Goal: Book appointment/travel/reservation

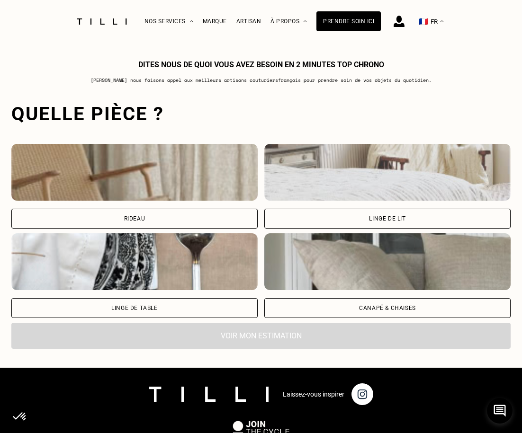
scroll to position [646, 0]
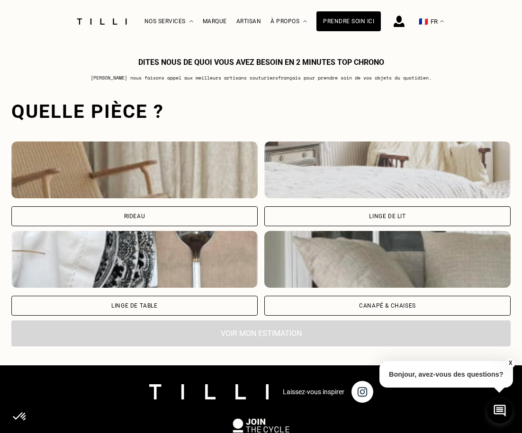
click at [187, 221] on div "Rideau" at bounding box center [134, 216] width 246 height 20
select select "FR"
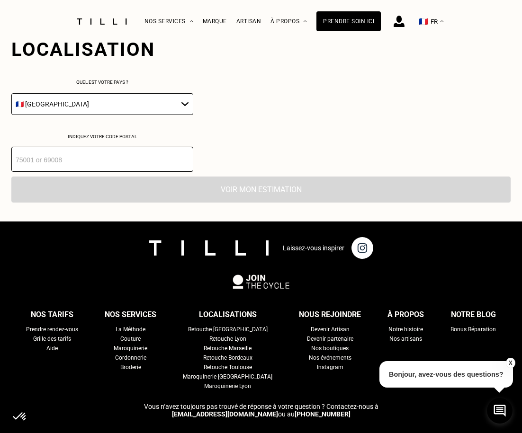
scroll to position [945, 0]
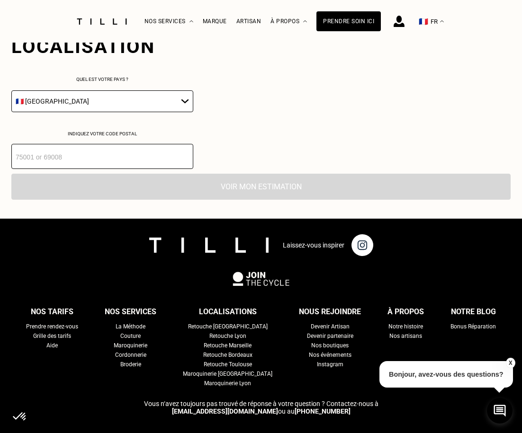
click at [106, 106] on select "🇩🇪 [GEOGRAPHIC_DATA] 🇦🇹 [GEOGRAPHIC_DATA] 🇧🇪 [GEOGRAPHIC_DATA] 🇧🇬 Bulgarie 🇨🇾 C…" at bounding box center [102, 101] width 182 height 22
click at [106, 105] on select "🇩🇪 [GEOGRAPHIC_DATA] 🇦🇹 [GEOGRAPHIC_DATA] 🇧🇪 [GEOGRAPHIC_DATA] 🇧🇬 Bulgarie 🇨🇾 C…" at bounding box center [102, 101] width 182 height 22
click at [102, 169] on input "number" at bounding box center [102, 156] width 182 height 25
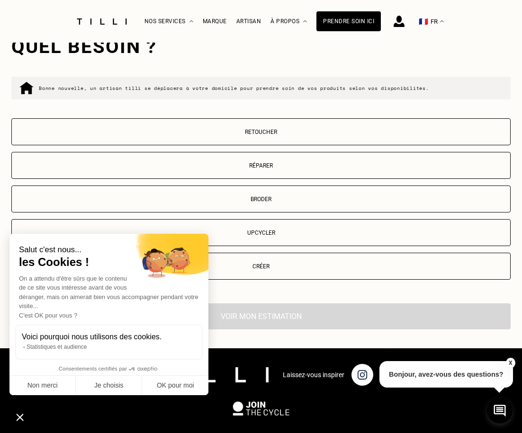
scroll to position [1100, 0]
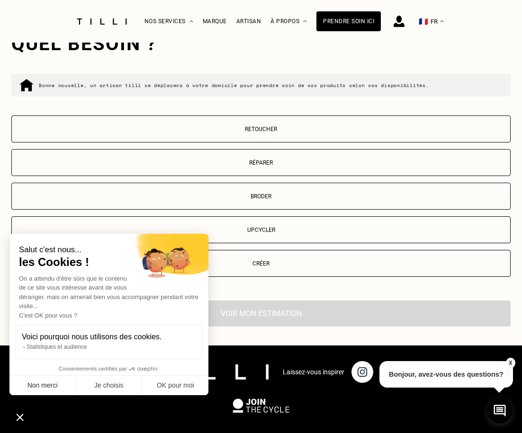
type input "75008"
click at [52, 389] on button "Non merci" at bounding box center [42, 386] width 66 height 20
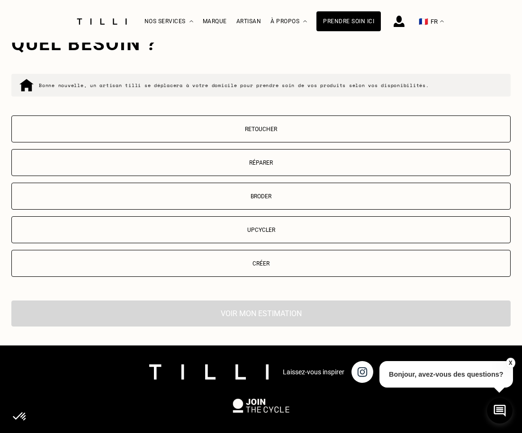
click at [249, 139] on button "Retoucher" at bounding box center [260, 128] width 499 height 27
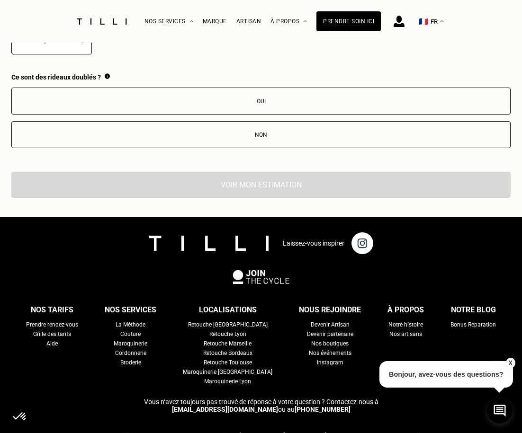
scroll to position [1336, 0]
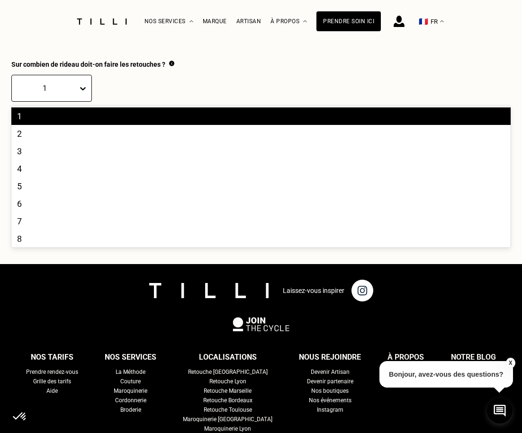
click at [67, 96] on div "1" at bounding box center [45, 88] width 66 height 15
click at [32, 209] on div "6" at bounding box center [260, 204] width 499 height 18
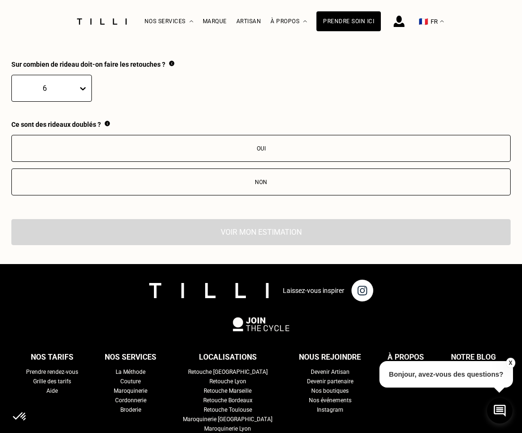
click at [78, 92] on icon at bounding box center [82, 88] width 9 height 9
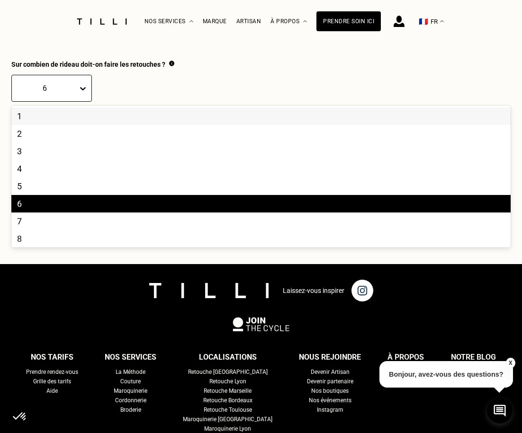
click at [78, 92] on icon at bounding box center [82, 88] width 9 height 9
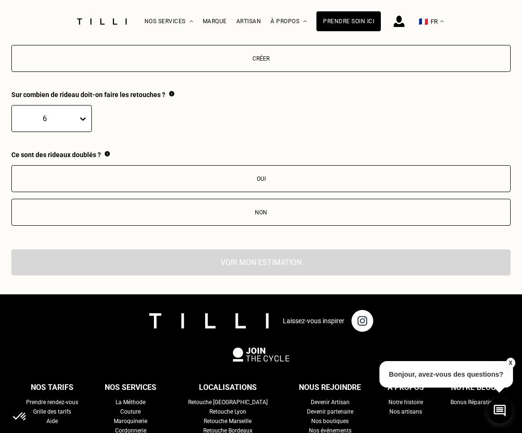
scroll to position [1288, 0]
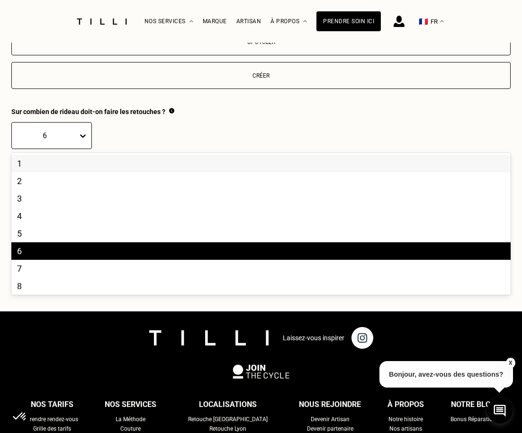
click at [69, 143] on div "6" at bounding box center [45, 135] width 66 height 15
click at [78, 138] on icon at bounding box center [82, 135] width 9 height 9
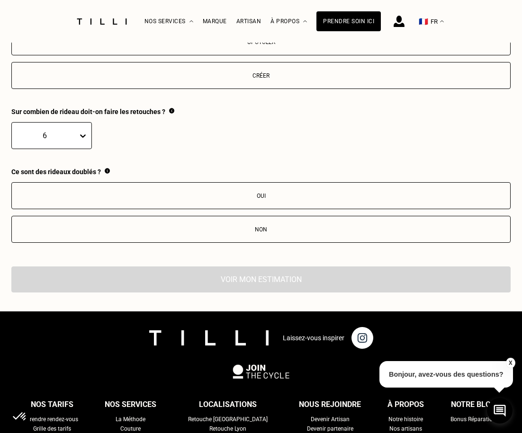
click at [69, 142] on div "6" at bounding box center [45, 135] width 66 height 15
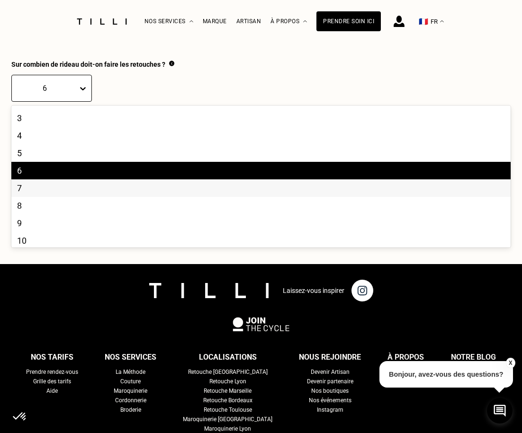
scroll to position [47, 0]
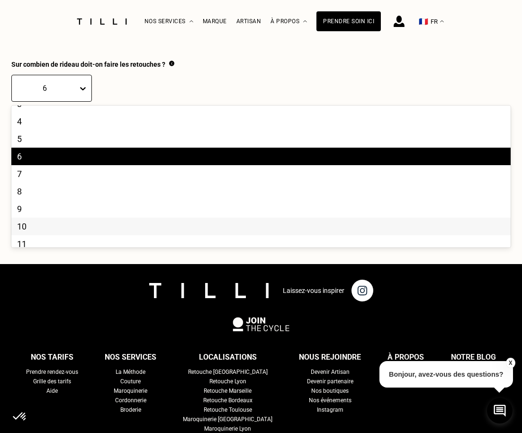
click at [35, 233] on div "10" at bounding box center [260, 227] width 499 height 18
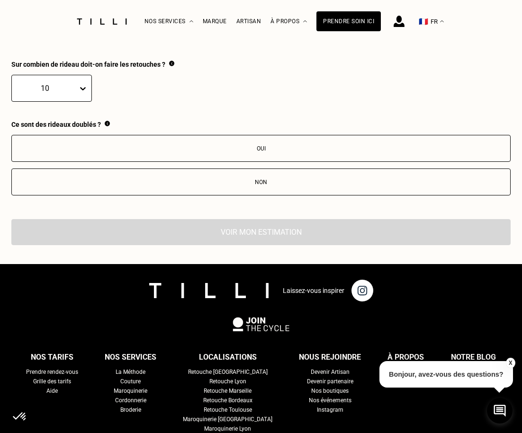
click at [90, 152] on div "Oui" at bounding box center [261, 148] width 488 height 7
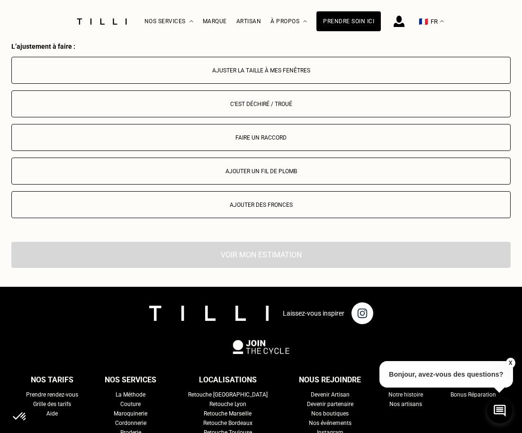
scroll to position [1490, 0]
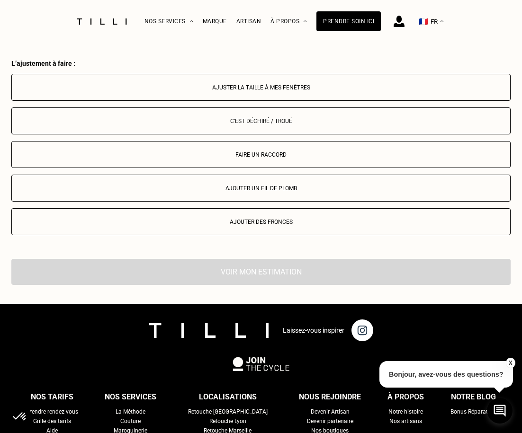
click at [194, 100] on button "Ajuster la taille à mes fenêtres" at bounding box center [260, 87] width 499 height 27
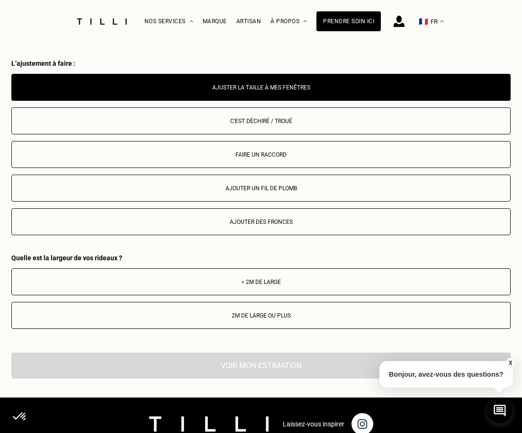
click at [116, 319] on div "2m de large ou plus" at bounding box center [261, 315] width 488 height 7
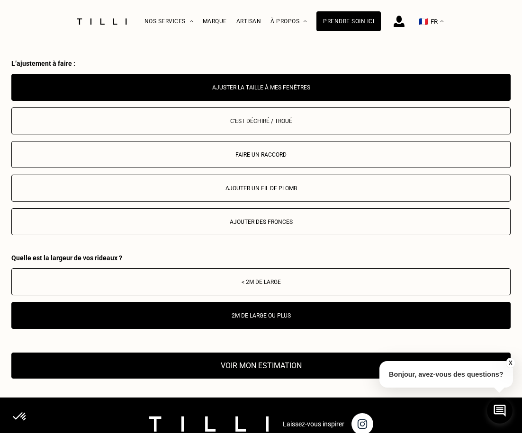
scroll to position [1585, 0]
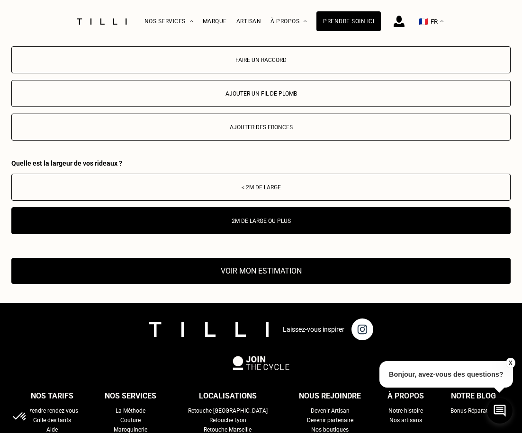
click at [125, 280] on button "Voir mon estimation" at bounding box center [260, 271] width 499 height 26
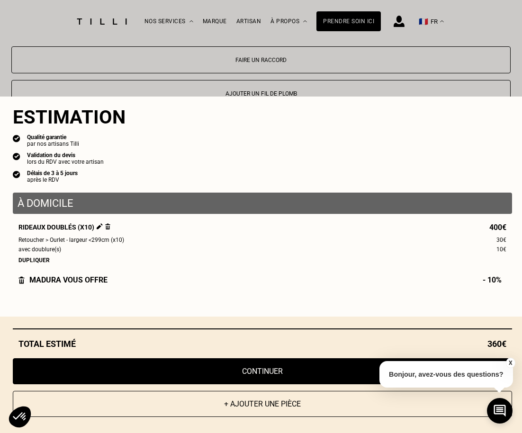
click at [496, 250] on span "10€" at bounding box center [501, 250] width 10 height 8
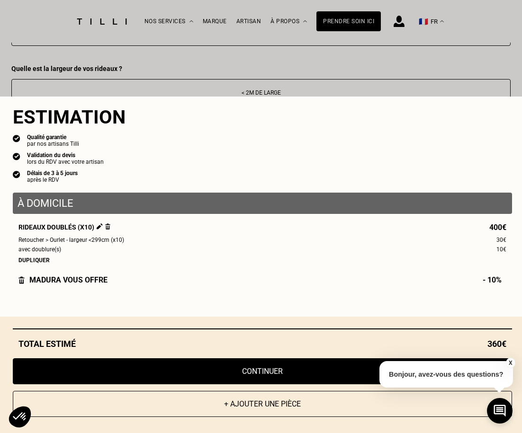
click at [247, 366] on button "Continuer" at bounding box center [262, 371] width 499 height 26
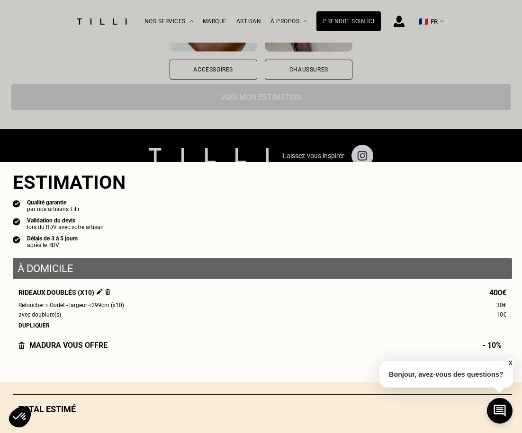
scroll to position [888, 0]
select select "FR"
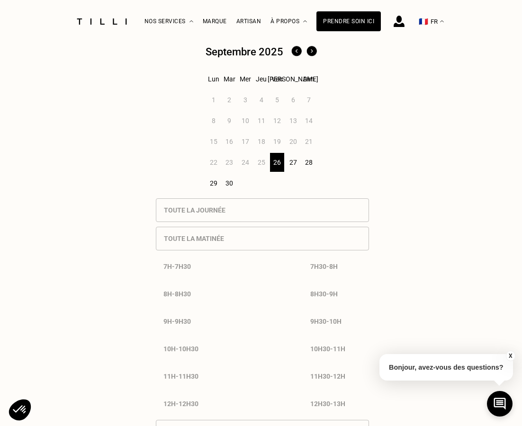
scroll to position [331, 0]
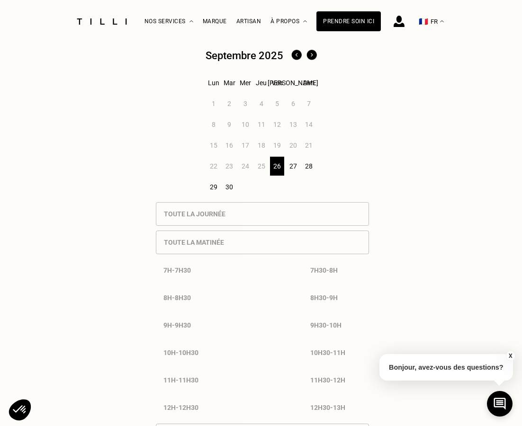
click at [209, 189] on div "29" at bounding box center [213, 186] width 15 height 19
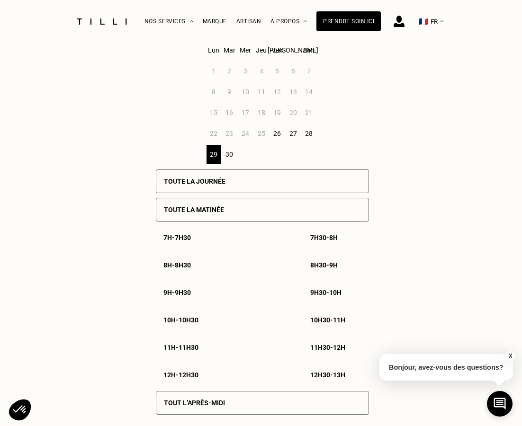
scroll to position [247, 0]
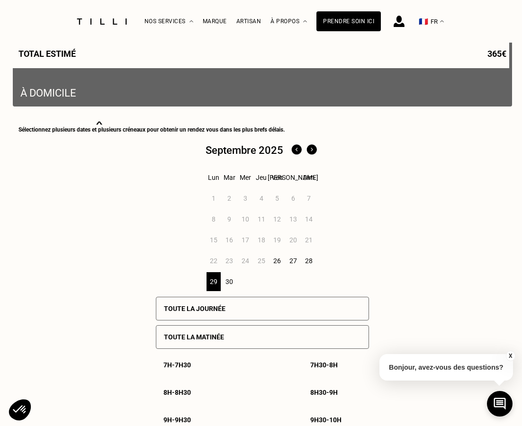
click at [314, 150] on img at bounding box center [311, 149] width 15 height 15
click at [274, 202] on div "3" at bounding box center [277, 198] width 15 height 19
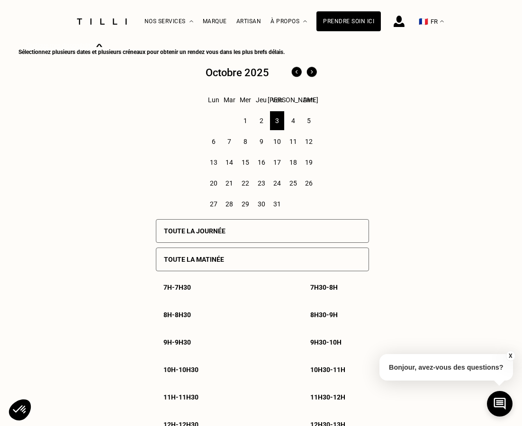
scroll to position [342, 0]
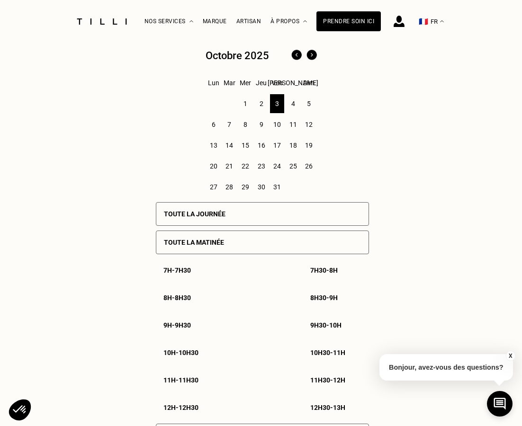
click at [184, 329] on p "9h - 9h30" at bounding box center [176, 325] width 27 height 8
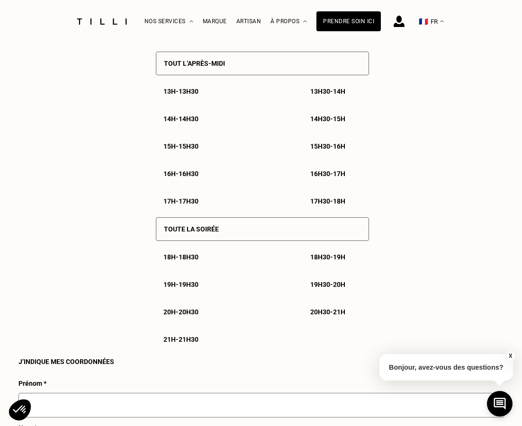
scroll to position [838, 0]
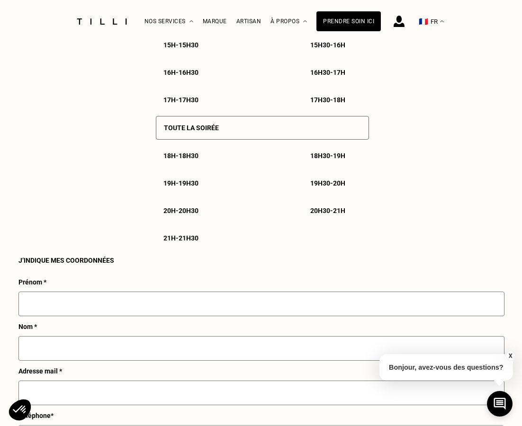
click at [121, 316] on input "text" at bounding box center [261, 304] width 486 height 25
click at [121, 316] on input "CHantal" at bounding box center [261, 304] width 486 height 25
type input "C"
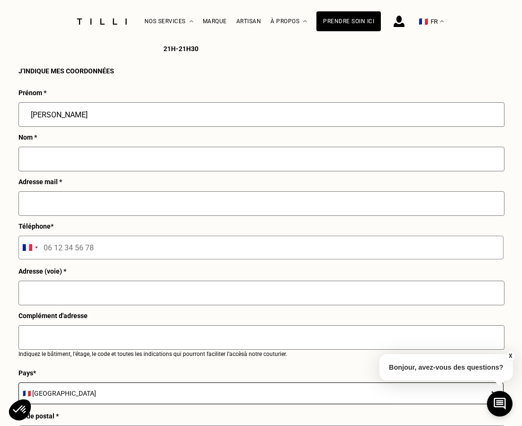
type input "[PERSON_NAME]"
type input "CAI"
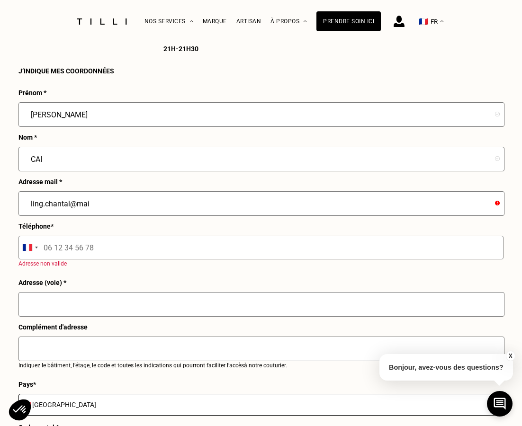
click at [124, 216] on input "ling.chantal@mai" at bounding box center [261, 203] width 486 height 25
click at [98, 215] on input "ling.chantal@mai" at bounding box center [261, 203] width 486 height 25
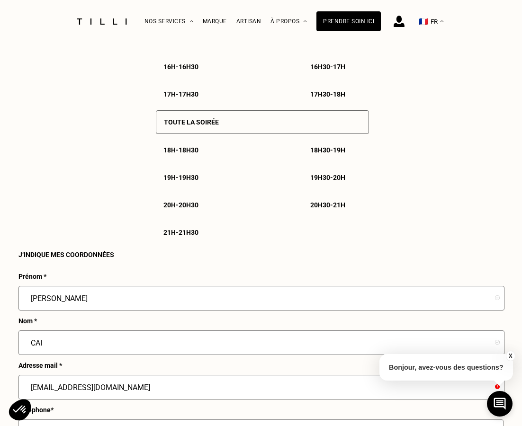
scroll to position [838, 0]
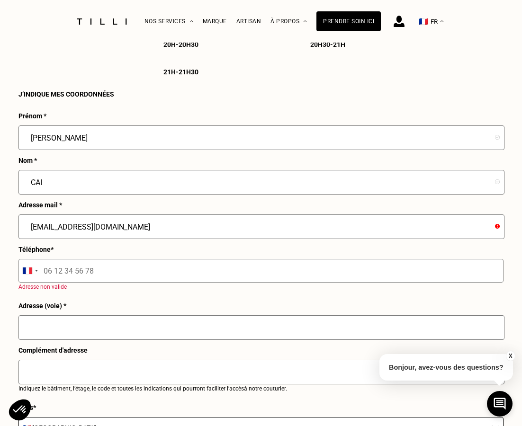
type input "[EMAIL_ADDRESS][DOMAIN_NAME]"
click at [129, 315] on input "text" at bounding box center [261, 327] width 486 height 25
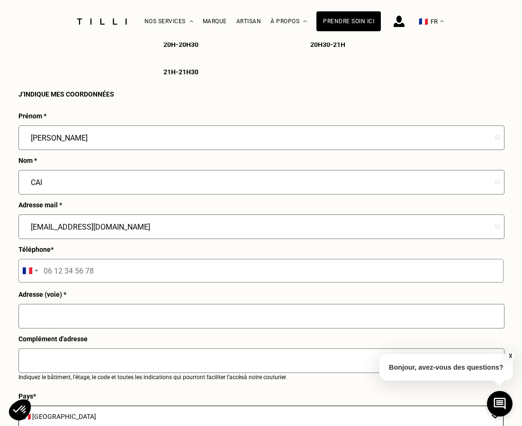
scroll to position [1027, 0]
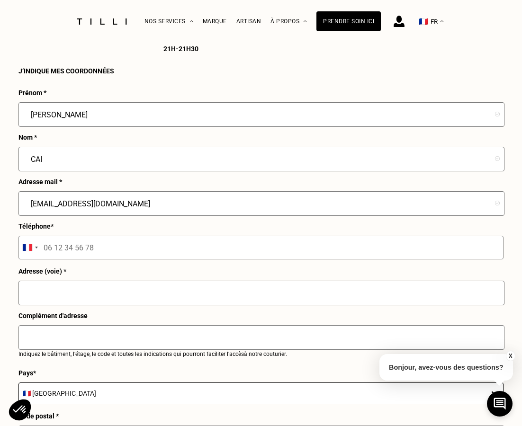
click at [118, 254] on input "tel" at bounding box center [260, 248] width 485 height 24
click at [119, 259] on input "tel" at bounding box center [260, 248] width 485 height 24
type input "06 51 54 98 83"
click at [100, 305] on input "text" at bounding box center [261, 293] width 486 height 25
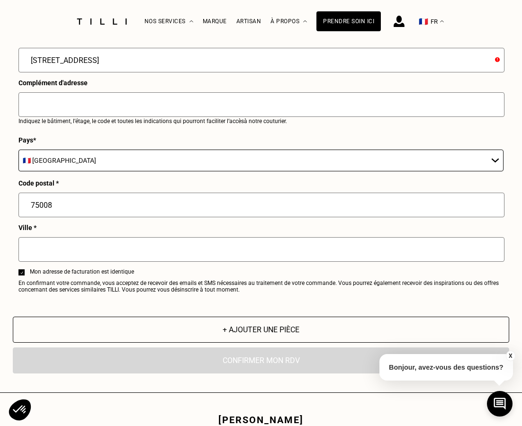
scroll to position [1311, 0]
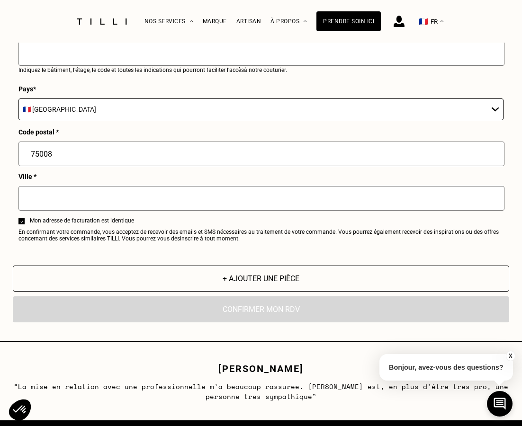
type input "[STREET_ADDRESS]"
click at [53, 211] on input "text" at bounding box center [261, 198] width 486 height 25
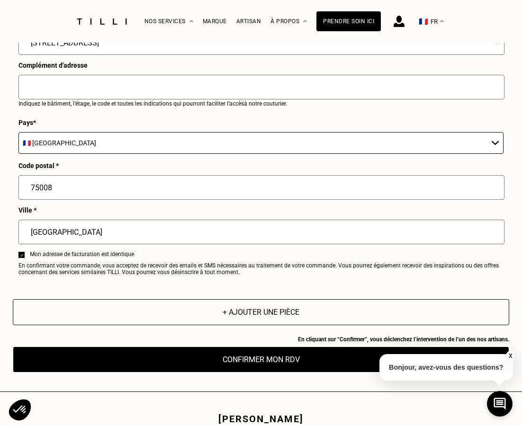
scroll to position [1406, 0]
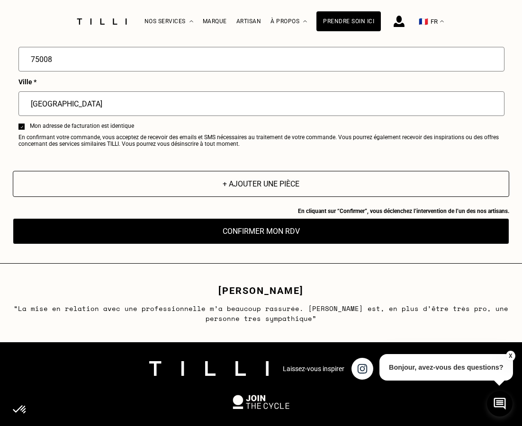
type input "[GEOGRAPHIC_DATA]"
click at [218, 244] on button "Confirmer mon RDV" at bounding box center [261, 231] width 496 height 26
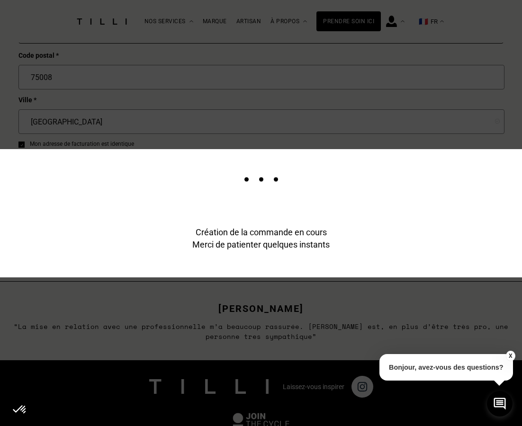
scroll to position [1424, 0]
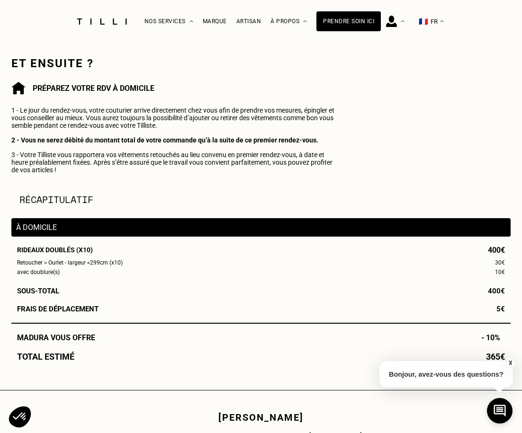
scroll to position [284, 0]
